Goal: Find contact information: Find contact information

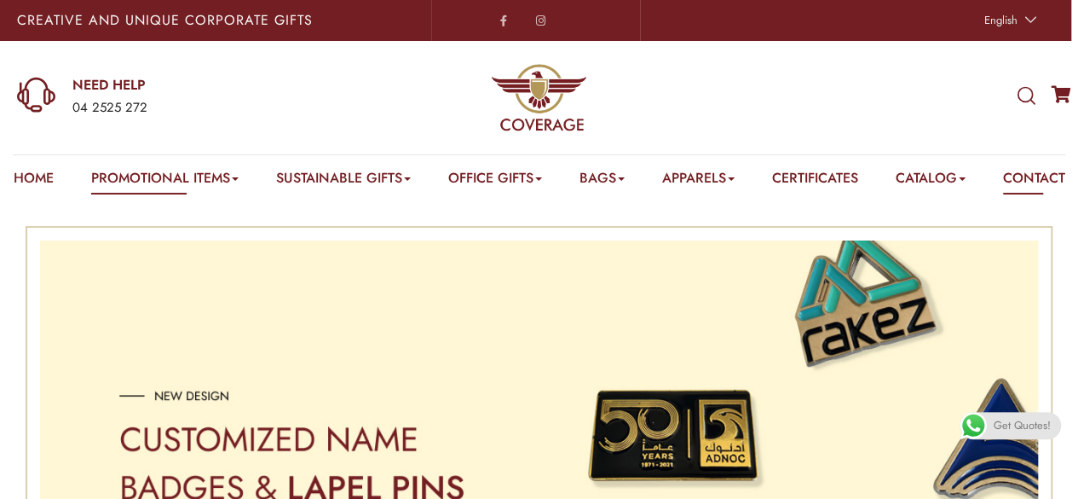
click at [1003, 194] on link "Contact" at bounding box center [1034, 181] width 62 height 26
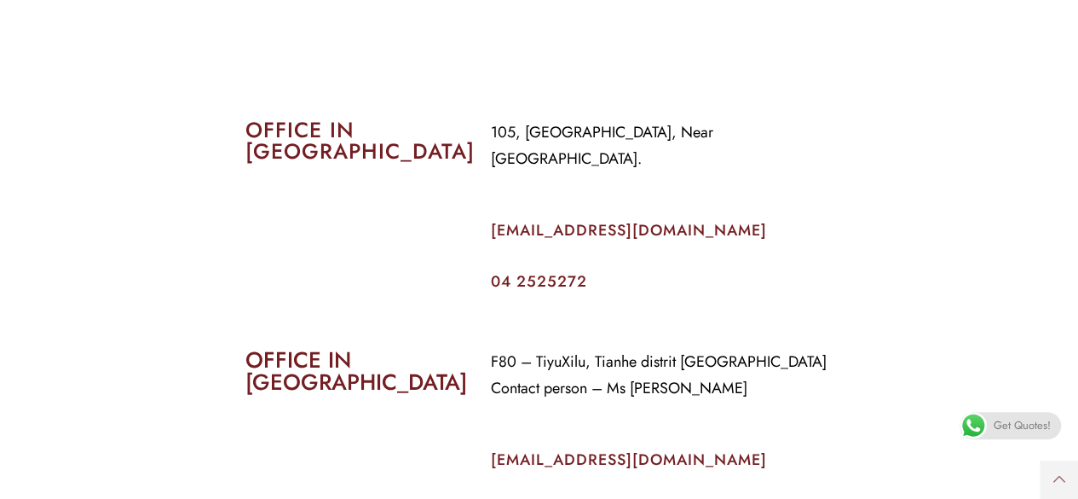
scroll to position [750, 0]
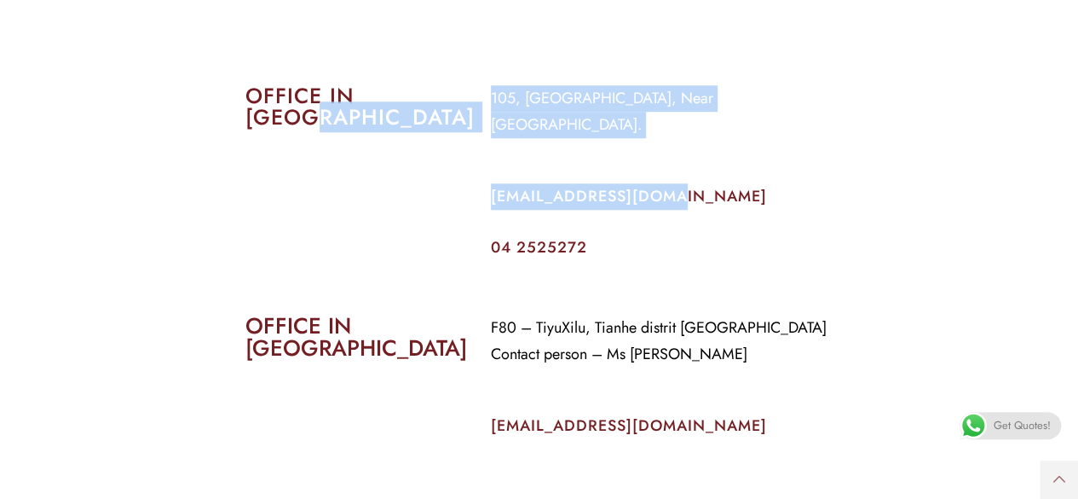
drag, startPoint x: 679, startPoint y: 194, endPoint x: 471, endPoint y: 176, distance: 208.8
click at [471, 176] on div "OFFICE IN [GEOGRAPHIC_DATA] 105, [GEOGRAPHIC_DATA], Near [GEOGRAPHIC_DATA]. [EM…" at bounding box center [540, 169] width 614 height 195
click at [476, 182] on div "OFFICE IN [GEOGRAPHIC_DATA]" at bounding box center [356, 169] width 246 height 195
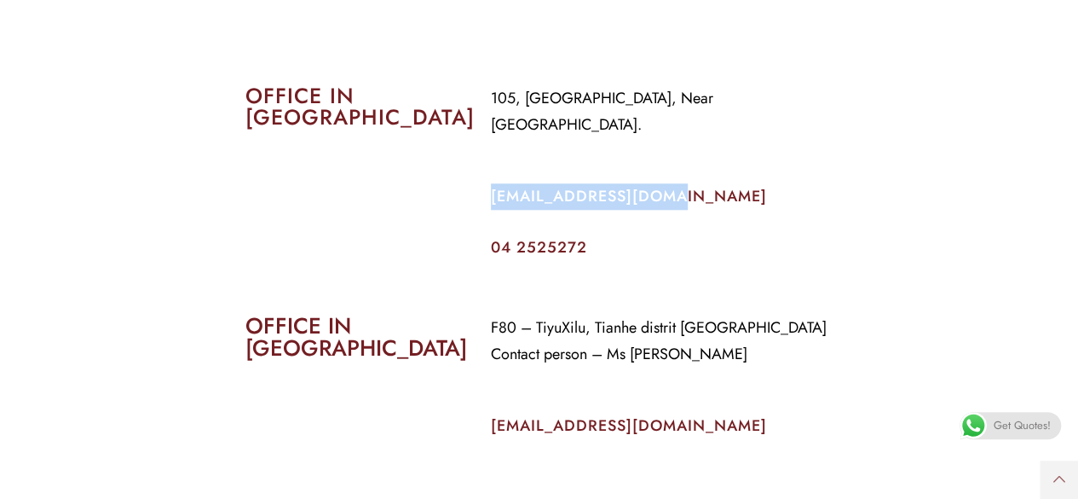
drag, startPoint x: 487, startPoint y: 204, endPoint x: 669, endPoint y: 207, distance: 182.5
click at [669, 207] on div "105, [GEOGRAPHIC_DATA], Near [GEOGRAPHIC_DATA]. [EMAIL_ADDRESS][DOMAIN_NAME] 04…" at bounding box center [662, 169] width 368 height 195
copy link "[EMAIL_ADDRESS][DOMAIN_NAME]"
click at [341, 229] on div "OFFICE IN [GEOGRAPHIC_DATA]" at bounding box center [356, 169] width 246 height 195
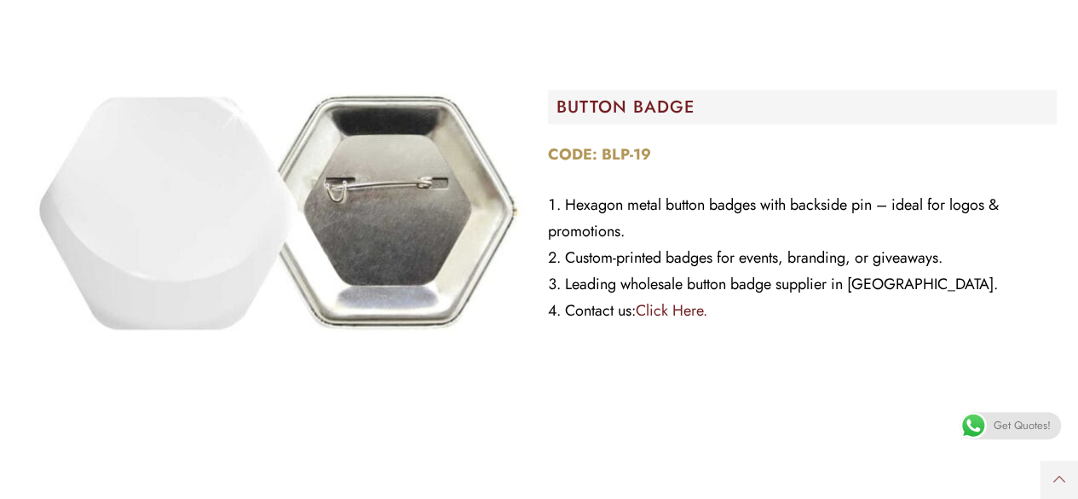
scroll to position [1978, 0]
